Goal: Obtain resource: Download file/media

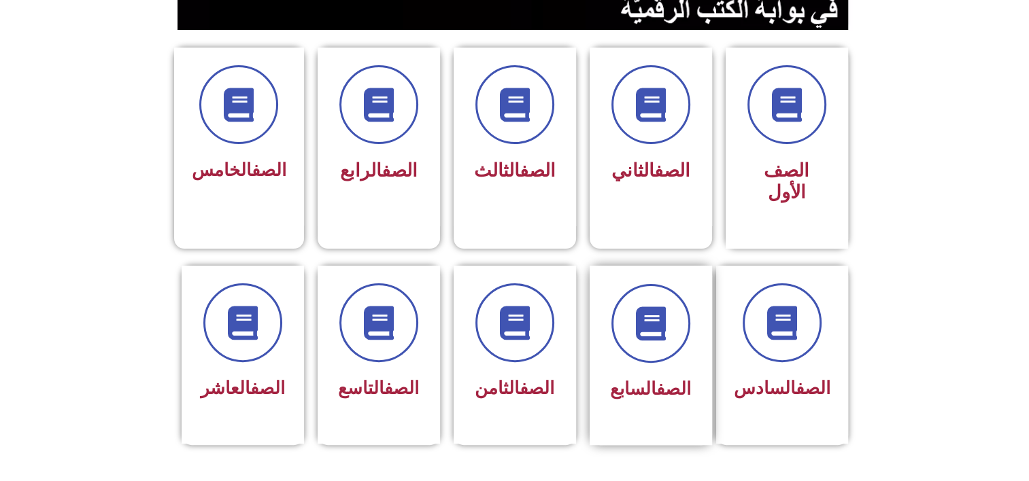
scroll to position [347, 0]
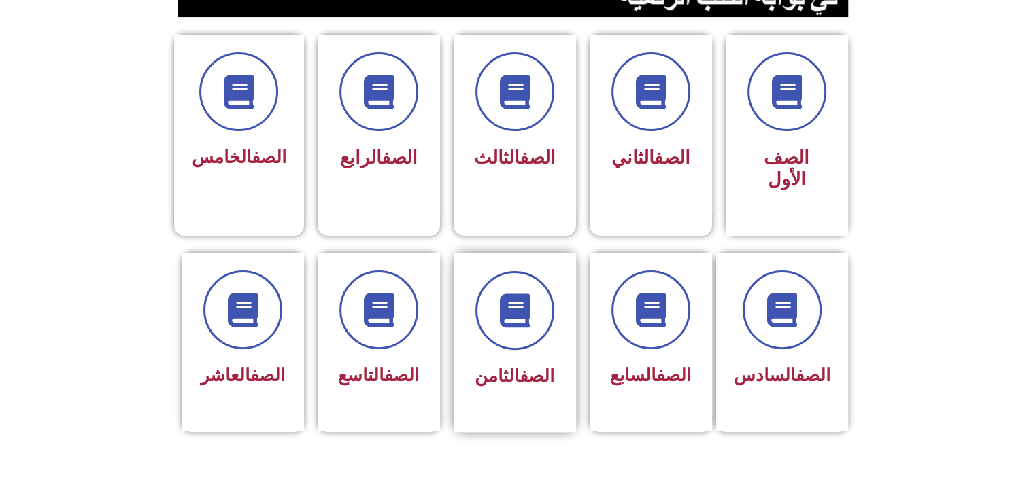
click at [476, 307] on div at bounding box center [515, 310] width 86 height 79
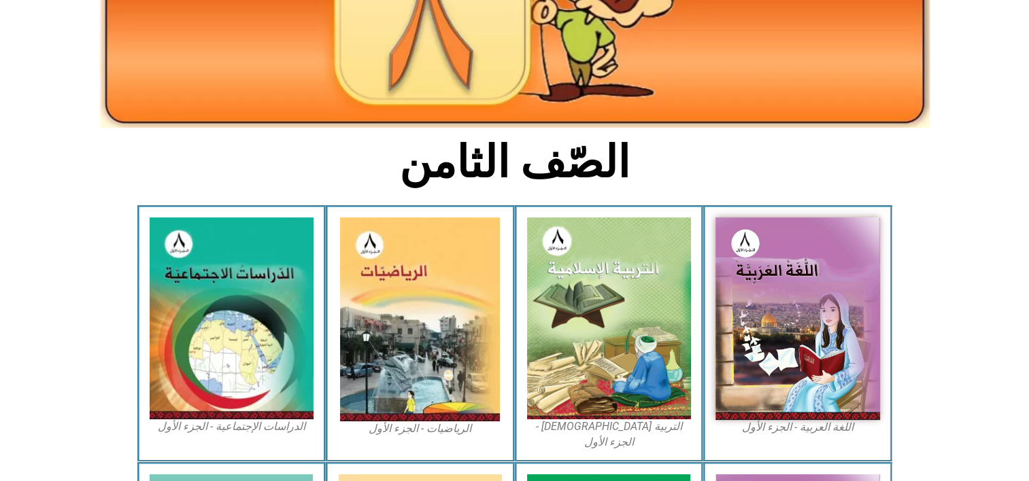
scroll to position [223, 0]
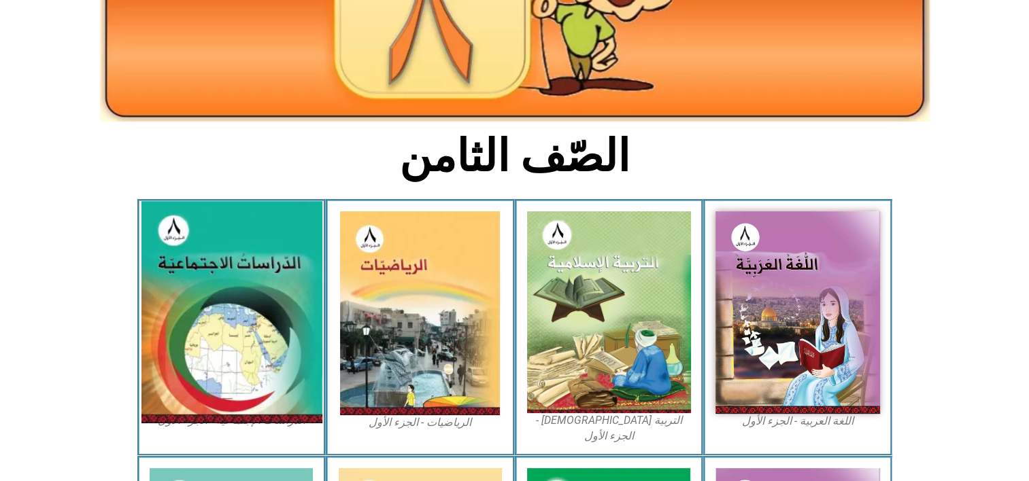
click at [292, 337] on img at bounding box center [231, 312] width 181 height 222
drag, startPoint x: 283, startPoint y: 343, endPoint x: 227, endPoint y: 343, distance: 55.7
click at [227, 343] on img at bounding box center [231, 312] width 181 height 222
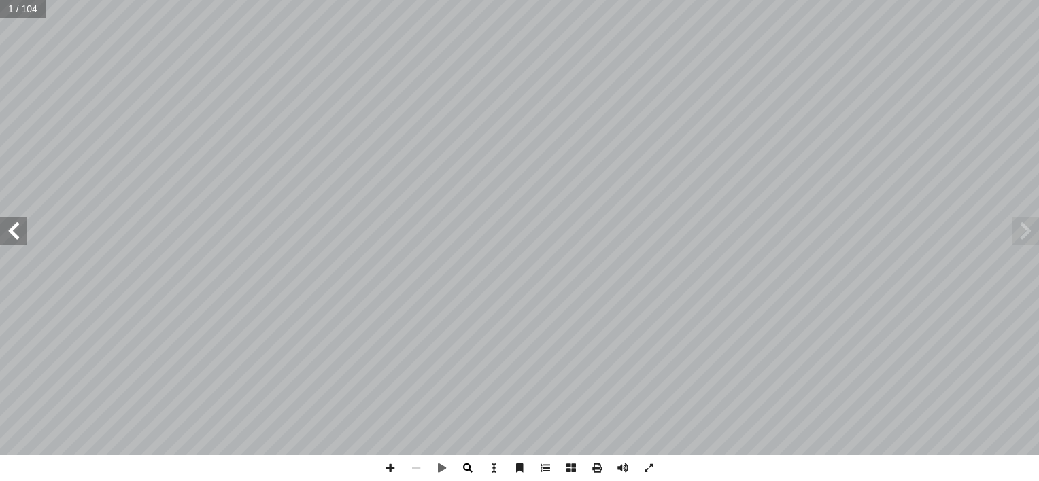
click at [474, 477] on span at bounding box center [468, 469] width 26 height 26
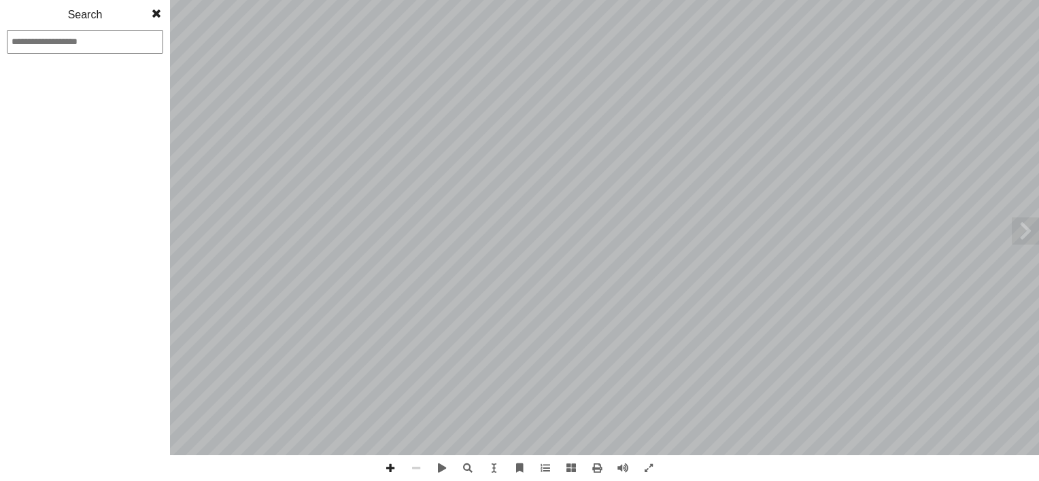
click at [157, 19] on span at bounding box center [156, 13] width 24 height 27
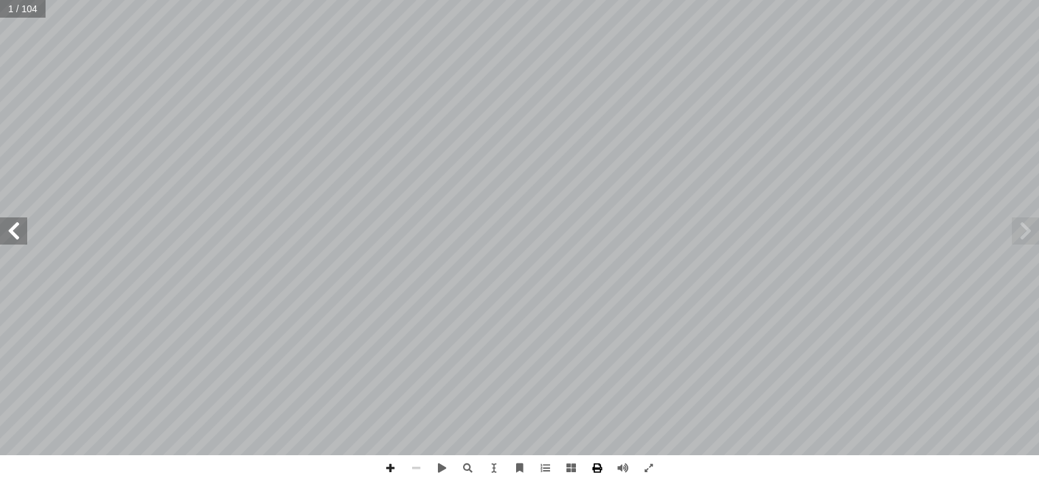
click at [598, 469] on span at bounding box center [597, 469] width 26 height 26
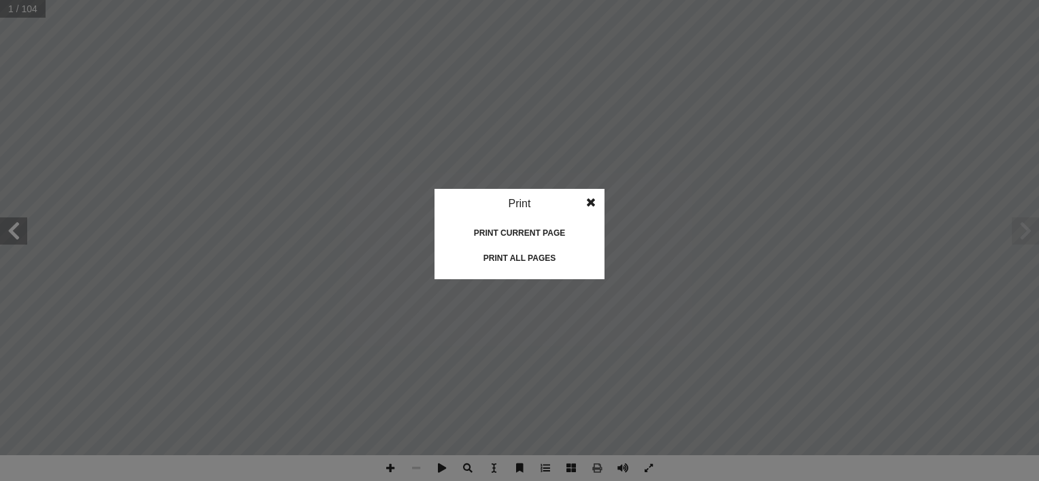
click at [534, 258] on div "Print all pages" at bounding box center [519, 258] width 136 height 22
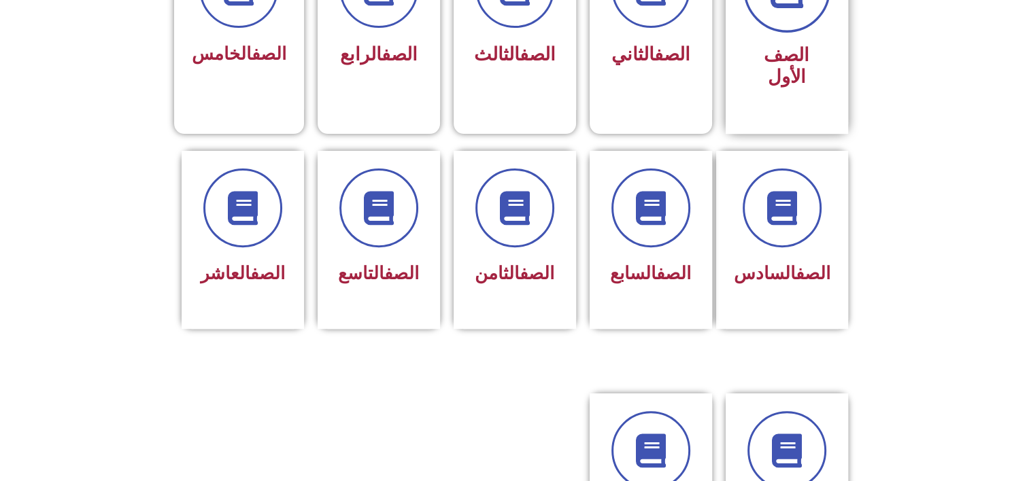
scroll to position [451, 0]
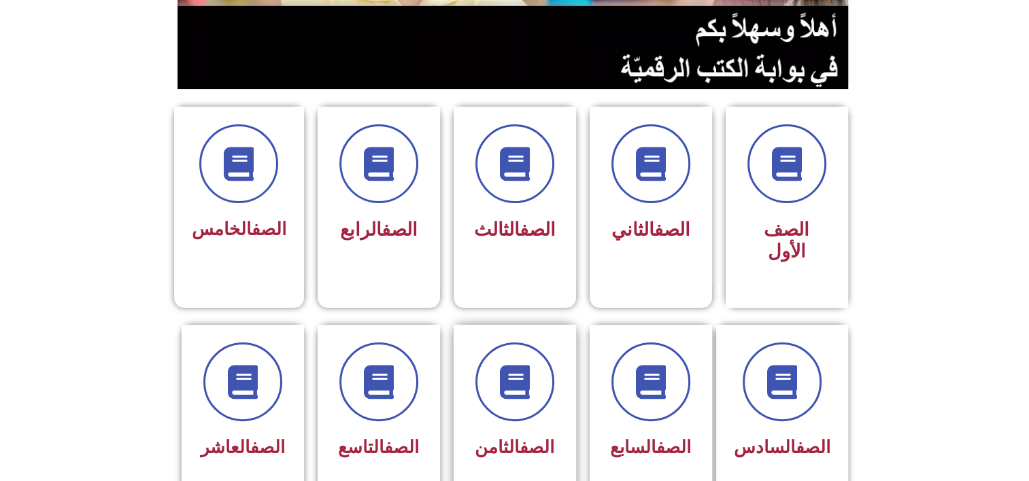
scroll to position [334, 0]
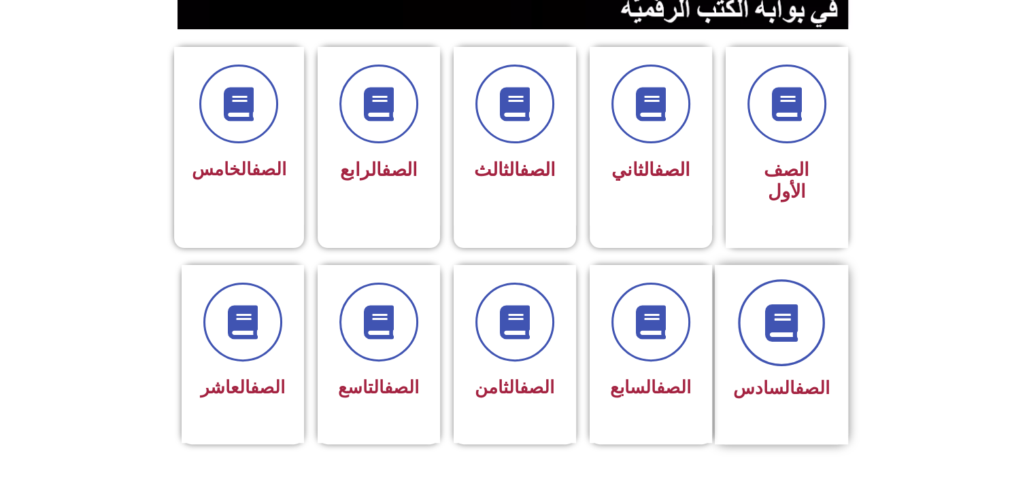
click at [825, 305] on span at bounding box center [781, 322] width 87 height 87
click at [727, 330] on div "الصف السادس" at bounding box center [781, 354] width 133 height 179
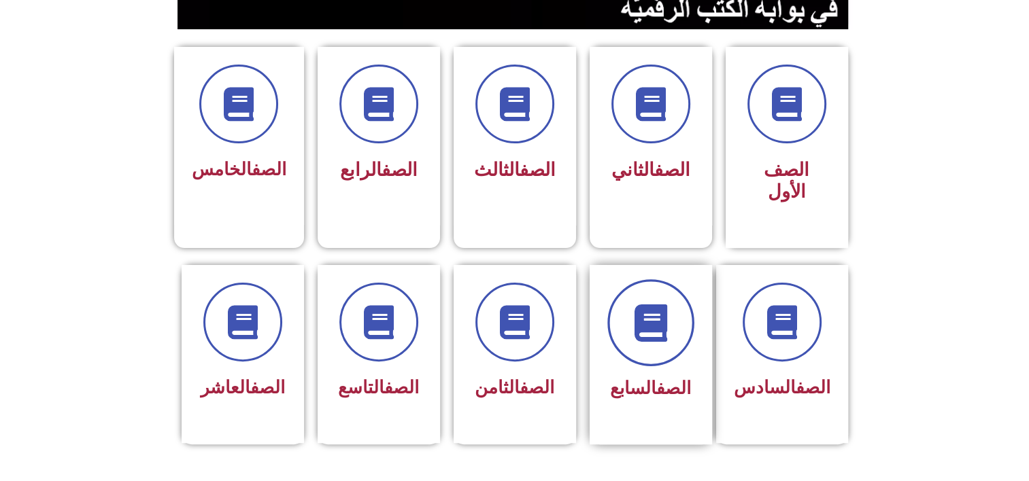
click at [641, 315] on icon at bounding box center [650, 322] width 37 height 37
click at [271, 137] on div at bounding box center [238, 104] width 95 height 79
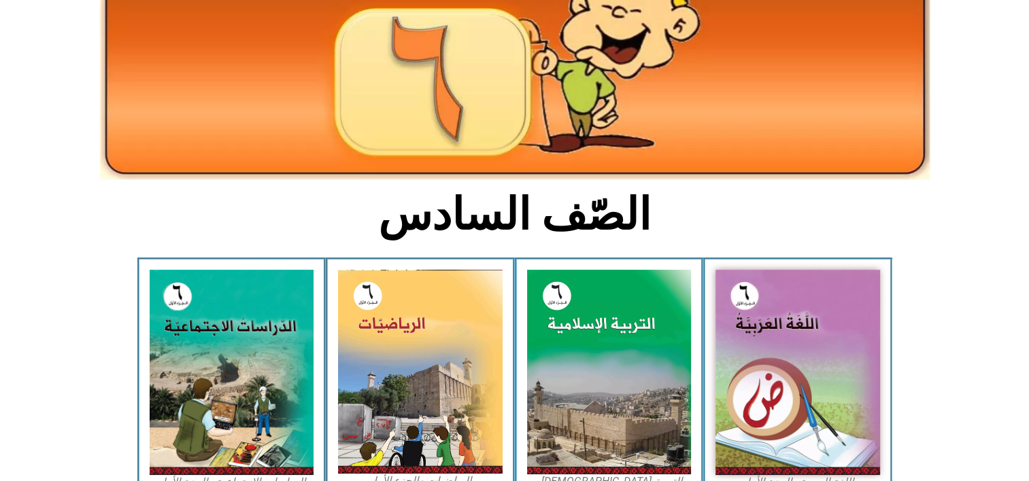
scroll to position [189, 0]
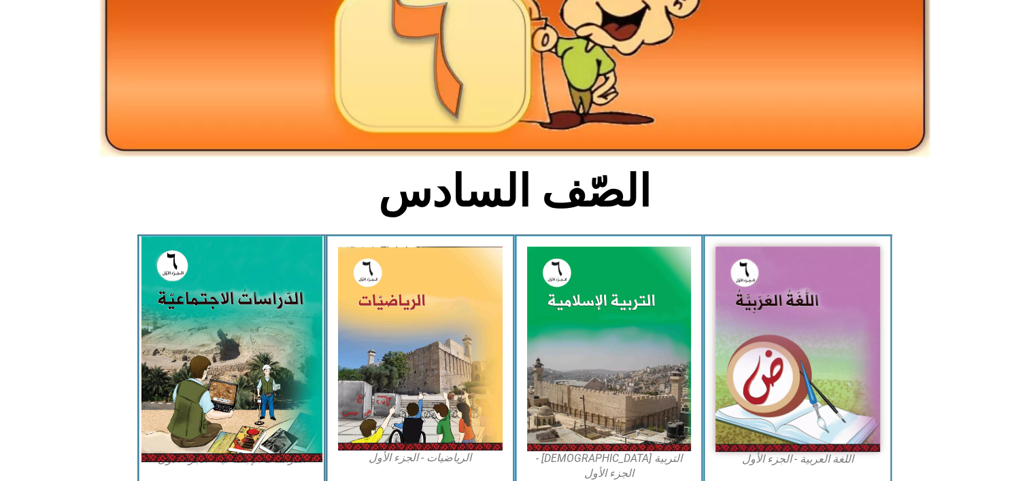
click at [196, 347] on img at bounding box center [231, 350] width 181 height 226
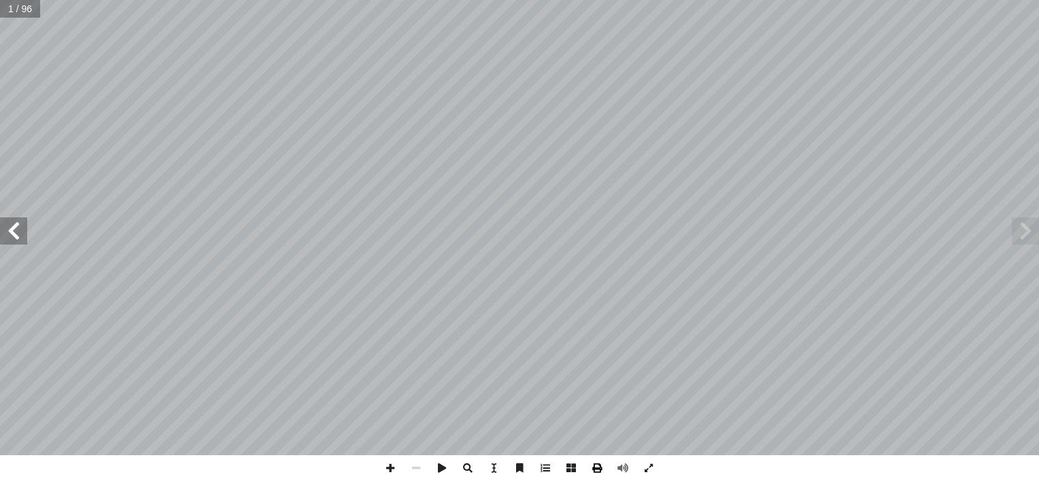
click at [599, 472] on span at bounding box center [597, 469] width 26 height 26
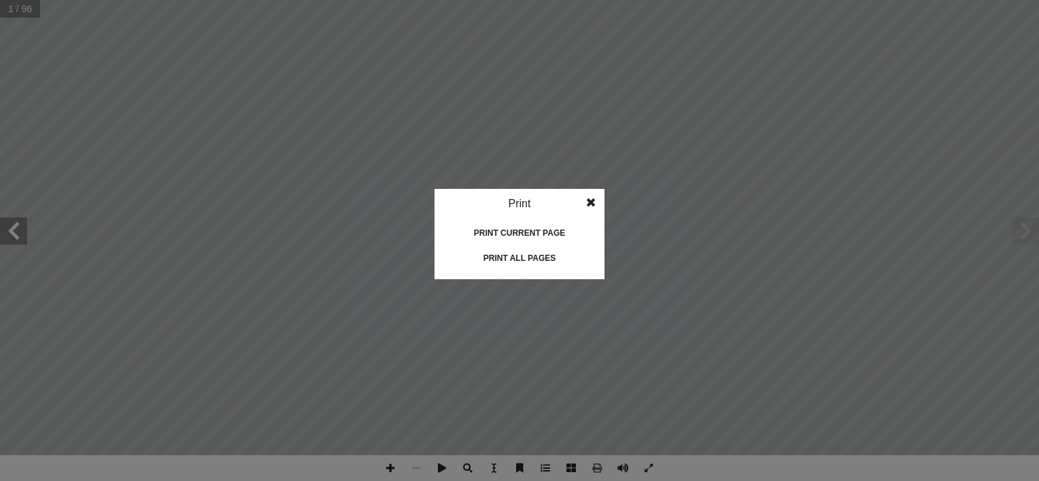
click at [517, 259] on div "Print all pages" at bounding box center [519, 258] width 136 height 22
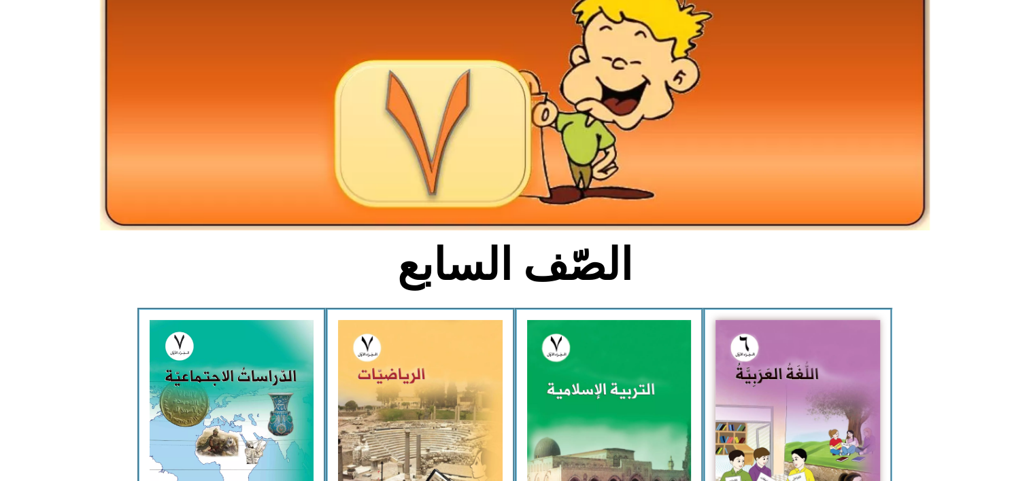
scroll to position [130, 0]
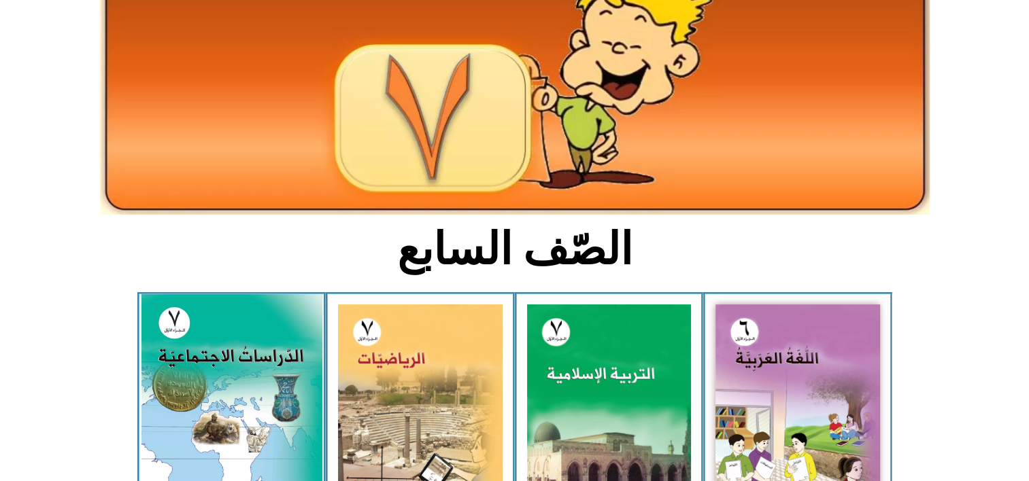
click at [299, 362] on img at bounding box center [231, 406] width 181 height 225
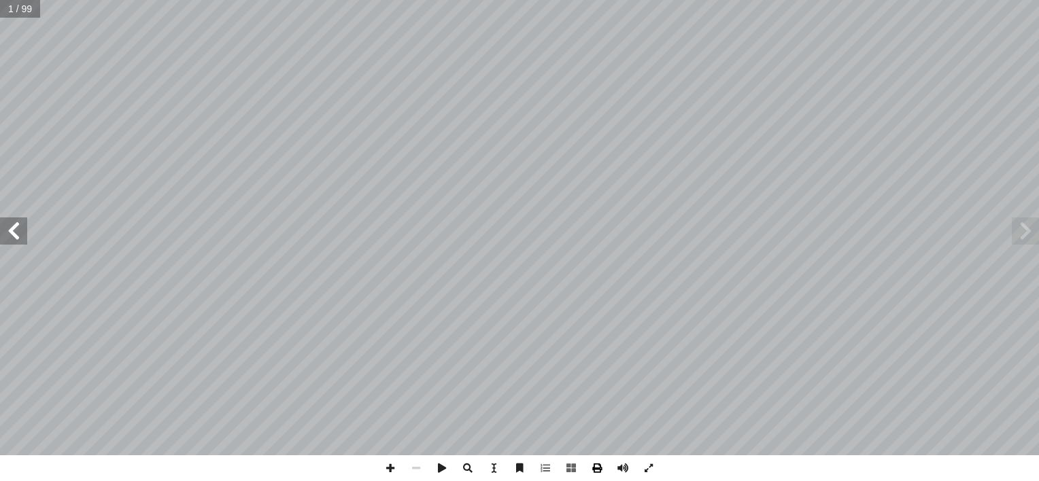
click at [599, 475] on span at bounding box center [597, 469] width 26 height 26
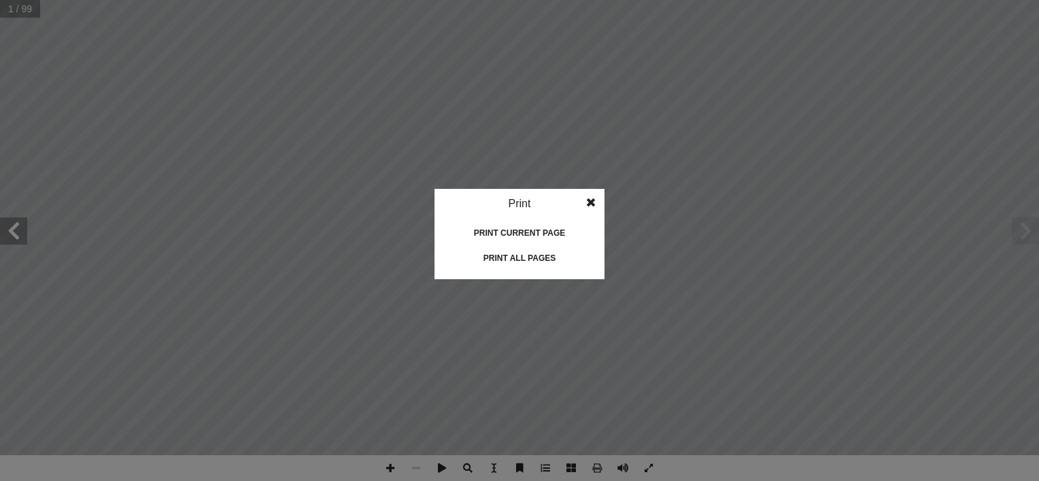
click at [529, 256] on div "Print all pages" at bounding box center [519, 258] width 136 height 22
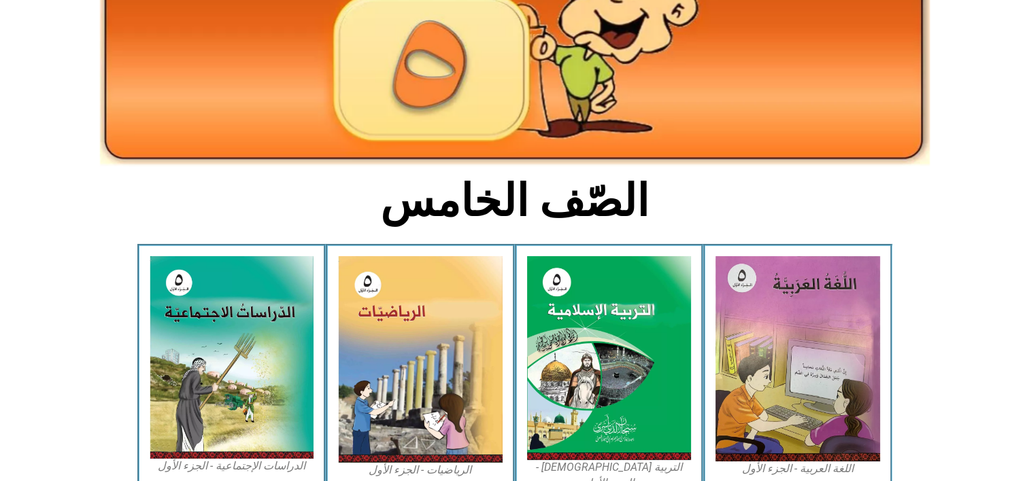
scroll to position [187, 0]
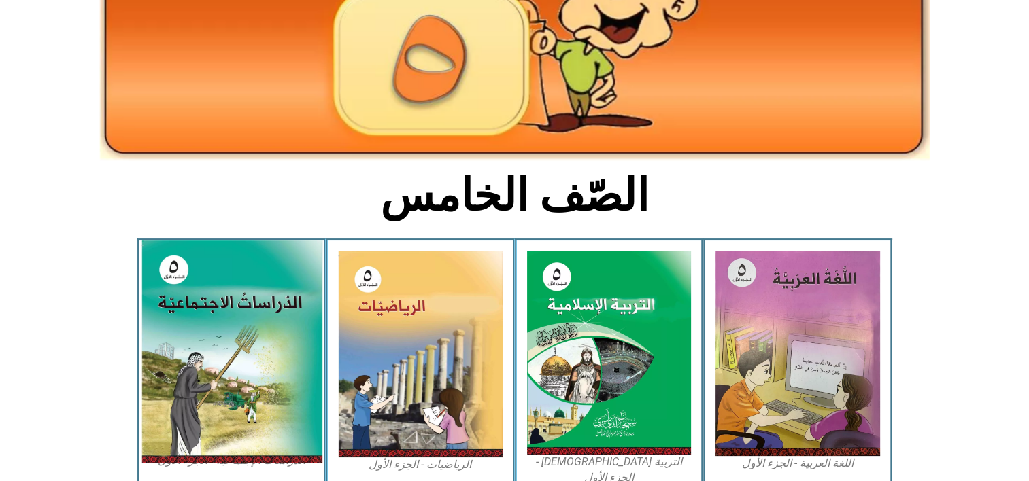
click at [288, 359] on img at bounding box center [231, 352] width 181 height 223
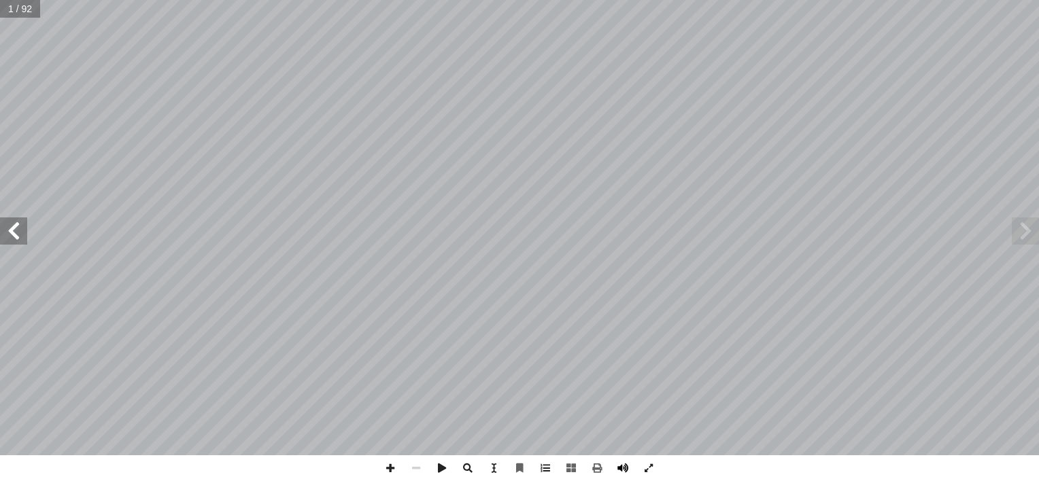
click at [612, 467] on span at bounding box center [623, 469] width 26 height 26
click at [605, 464] on span at bounding box center [597, 469] width 26 height 26
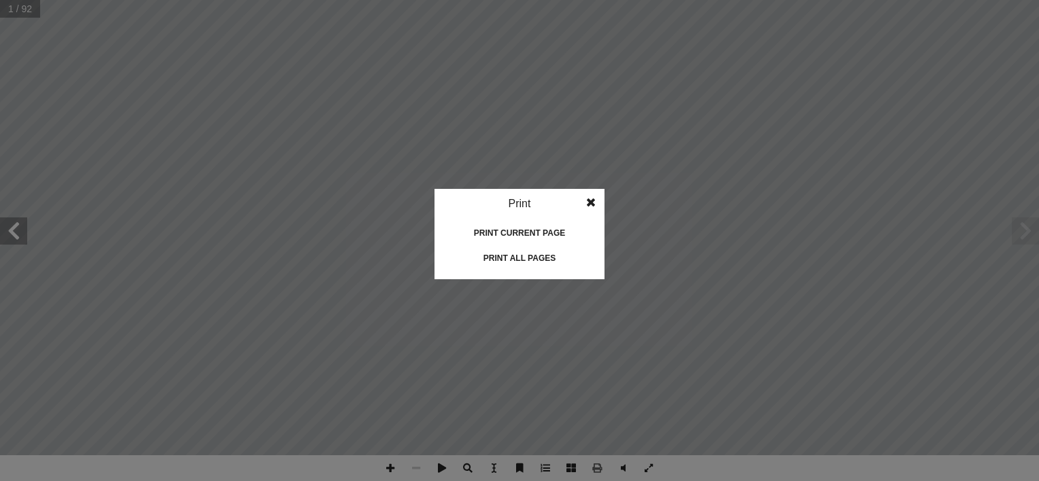
click at [494, 265] on div "Print all pages" at bounding box center [519, 258] width 136 height 22
